Goal: Transaction & Acquisition: Purchase product/service

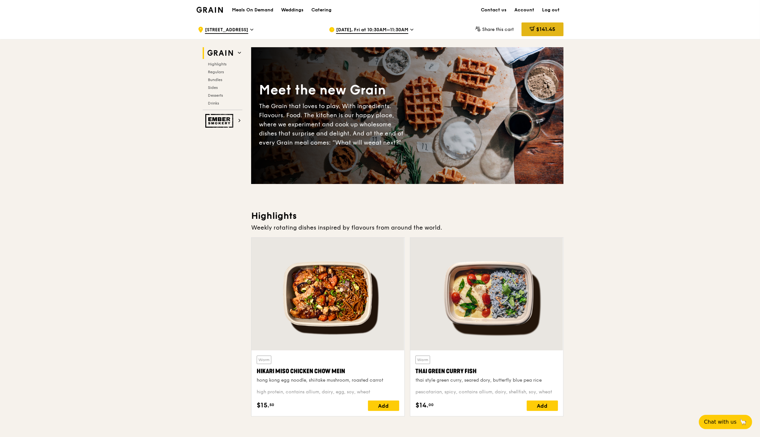
click at [526, 28] on div "$141.45" at bounding box center [542, 29] width 42 height 14
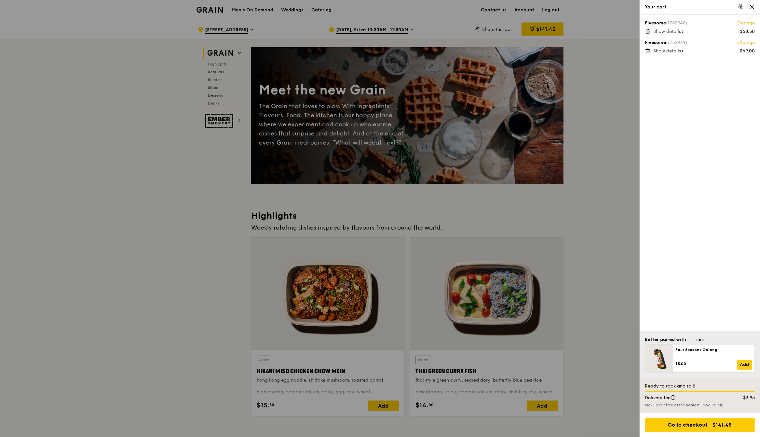
click at [677, 29] on span "Show details" at bounding box center [667, 32] width 28 height 6
click at [648, 30] on icon at bounding box center [648, 31] width 6 height 6
click at [645, 32] on icon at bounding box center [648, 31] width 6 height 6
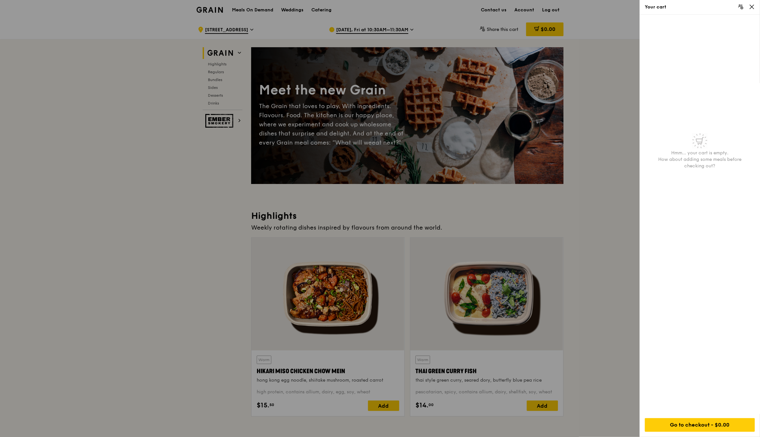
click at [589, 114] on div at bounding box center [380, 218] width 760 height 437
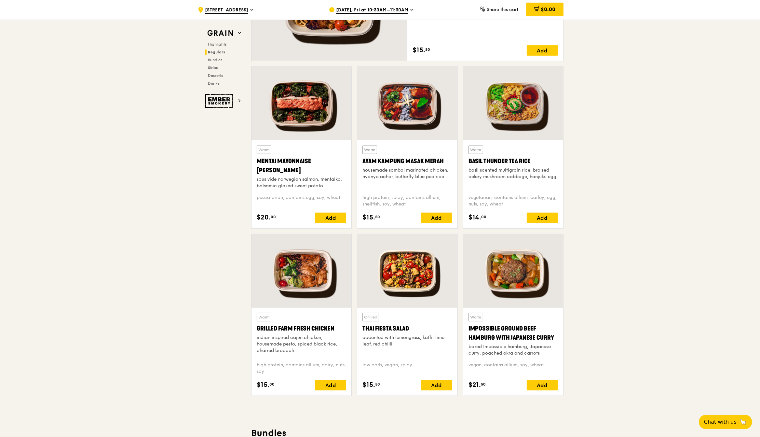
scroll to position [691, 0]
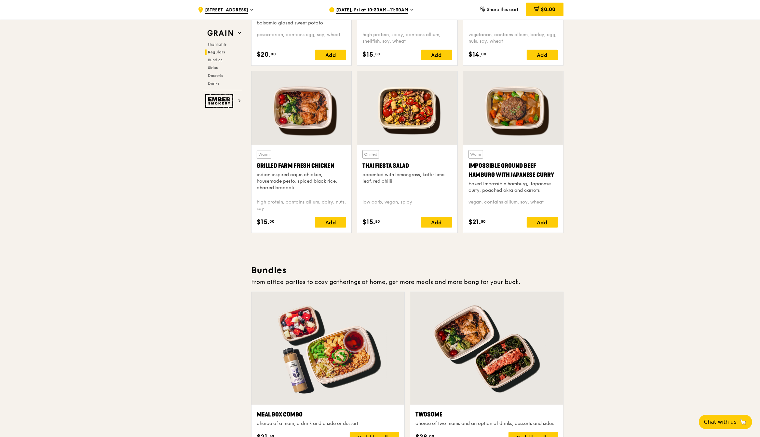
drag, startPoint x: 724, startPoint y: 131, endPoint x: 720, endPoint y: 148, distance: 17.5
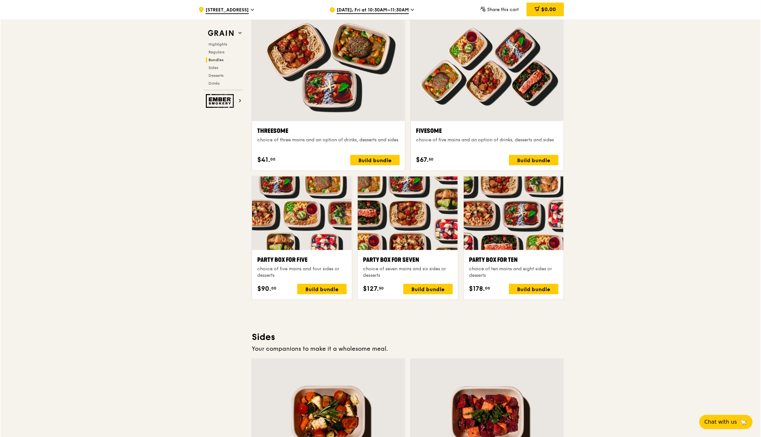
scroll to position [973, 0]
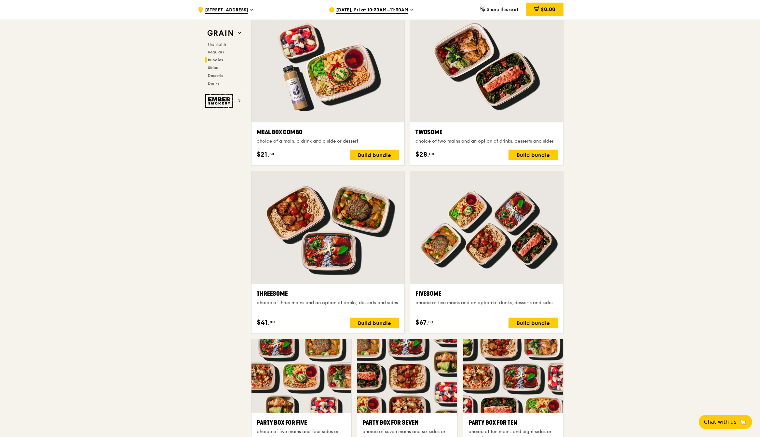
click at [728, 103] on div ".cls-1 { fill: none; stroke: #fff; stroke-linecap: round; stroke-linejoin: roun…" at bounding box center [380, 414] width 760 height 2736
click at [518, 322] on div "Build bundle" at bounding box center [532, 322] width 49 height 10
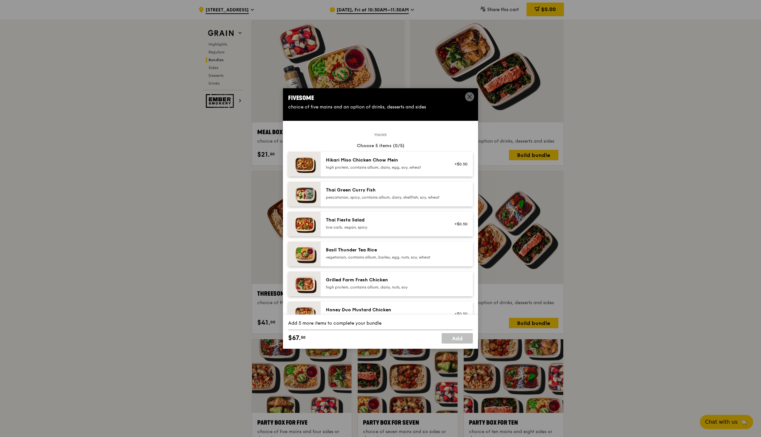
click at [358, 260] on div "vegetarian, contains allium, barley, egg, nuts, soy, wheat" at bounding box center [384, 256] width 117 height 5
click at [366, 289] on div "Grilled Farm Fresh Chicken high protein, contains allium, dairy, nuts, soy" at bounding box center [384, 283] width 117 height 13
click at [365, 289] on div "Grilled Farm Fresh Chicken high protein, contains allium, dairy, nuts, soy" at bounding box center [384, 283] width 117 height 13
click at [356, 165] on div "high protein, contains allium, dairy, egg, soy, wheat" at bounding box center [384, 167] width 117 height 5
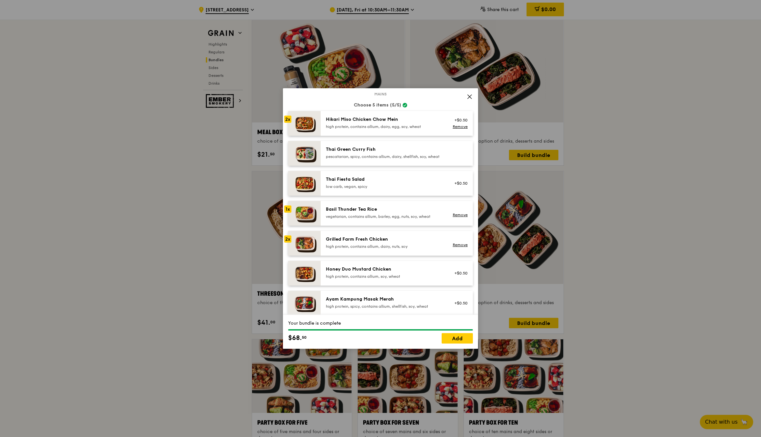
scroll to position [122, 0]
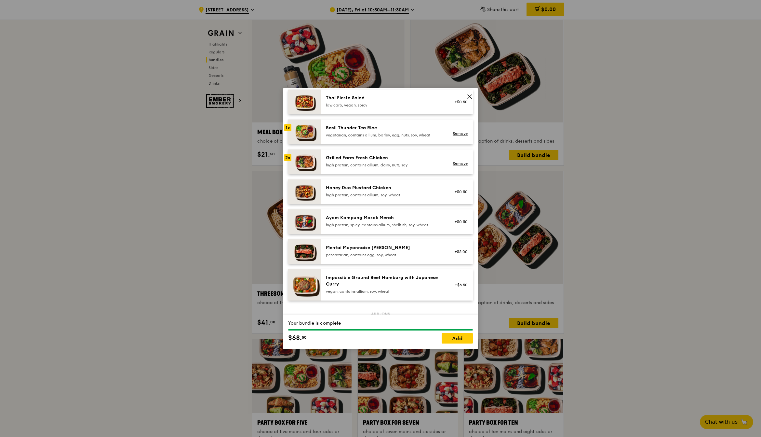
click at [368, 191] on div "Honey Duo Mustard Chicken" at bounding box center [384, 187] width 117 height 7
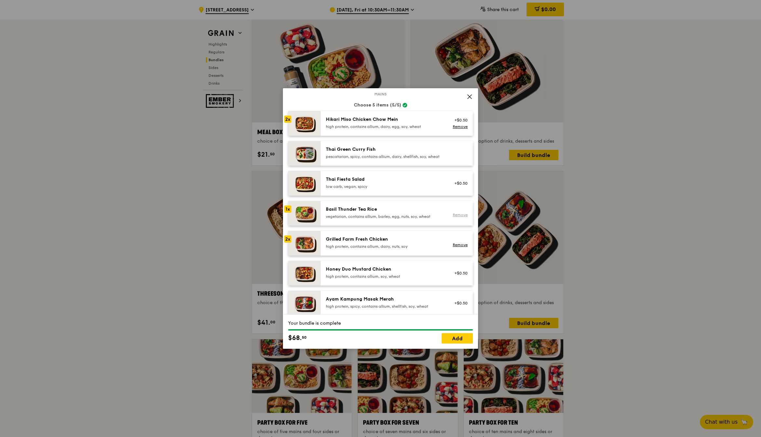
click at [453, 217] on link "Remove" at bounding box center [460, 214] width 15 height 5
click at [424, 278] on div "high protein, contains allium, soy, wheat" at bounding box center [384, 276] width 117 height 5
click at [449, 339] on link "Add" at bounding box center [457, 338] width 31 height 10
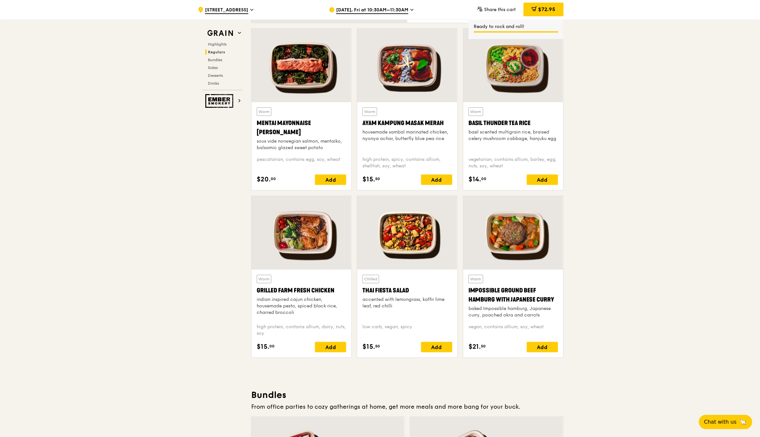
scroll to position [526, 0]
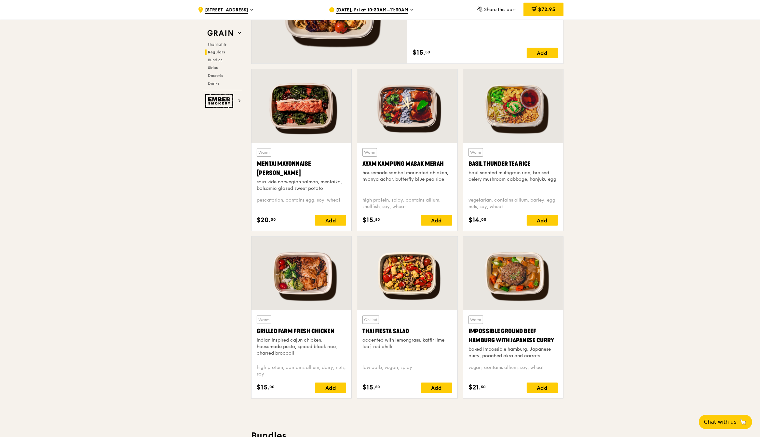
click at [532, 221] on div "Add" at bounding box center [542, 220] width 31 height 10
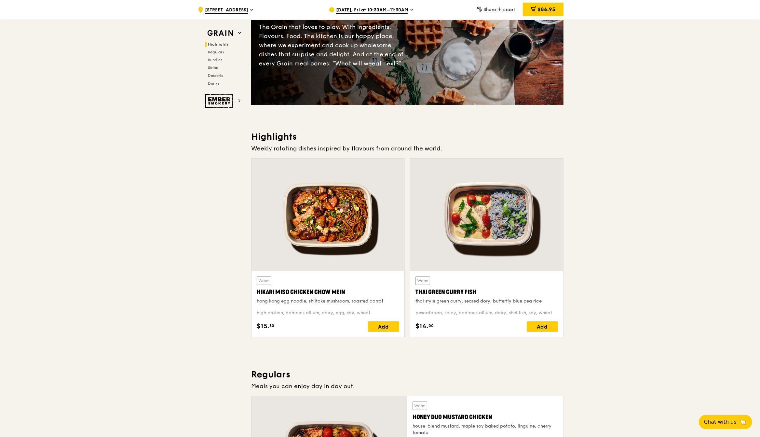
scroll to position [0, 0]
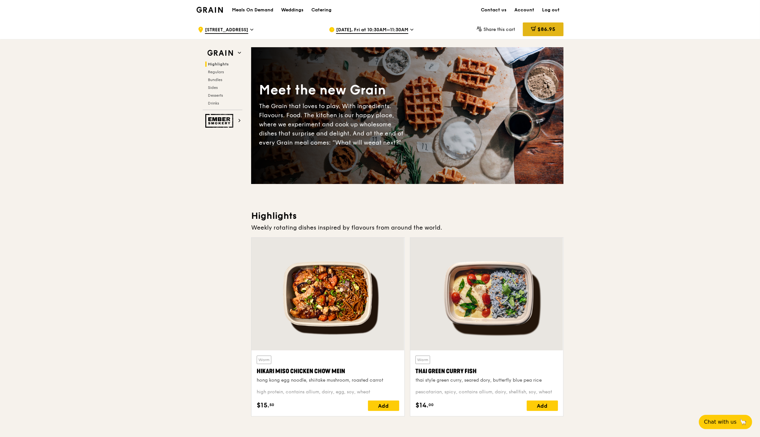
click at [534, 34] on div "$86.95" at bounding box center [543, 29] width 41 height 14
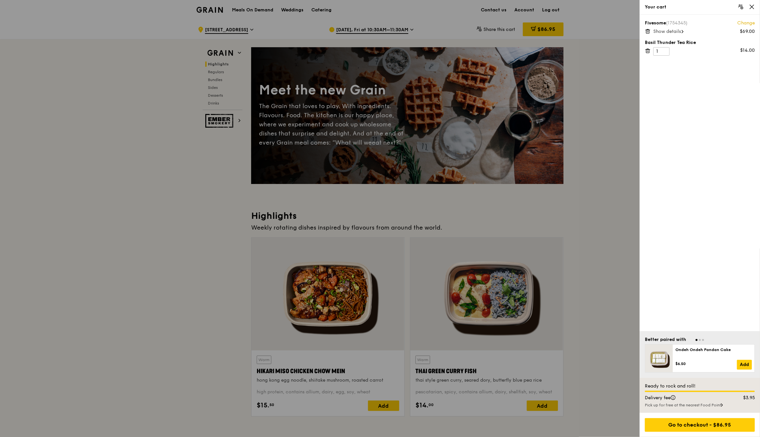
click at [680, 403] on div "Pick up for free at the nearest Food Point" at bounding box center [700, 404] width 110 height 5
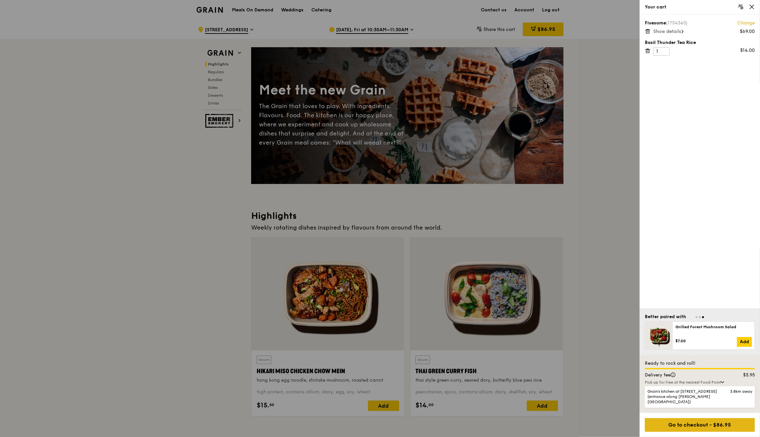
click at [703, 426] on div "Go to checkout - $86.95" at bounding box center [700, 425] width 110 height 14
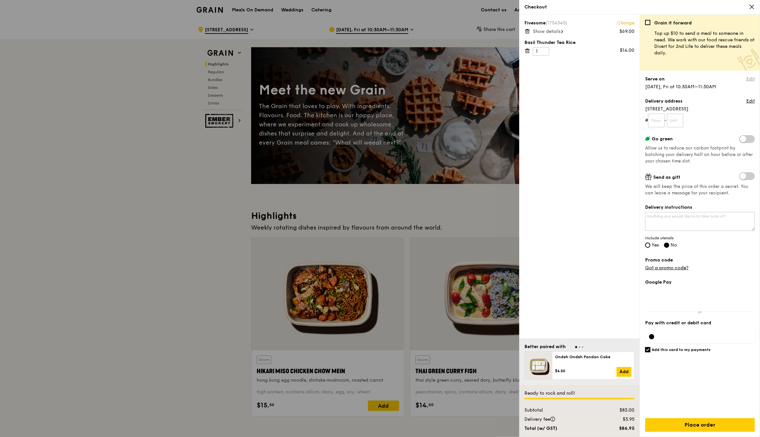
click at [752, 80] on link "Edit" at bounding box center [750, 79] width 8 height 7
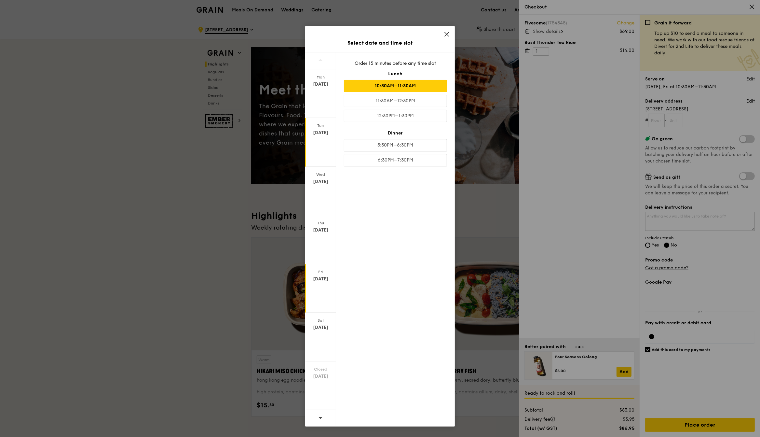
click at [316, 137] on div "[DATE]" at bounding box center [320, 142] width 31 height 48
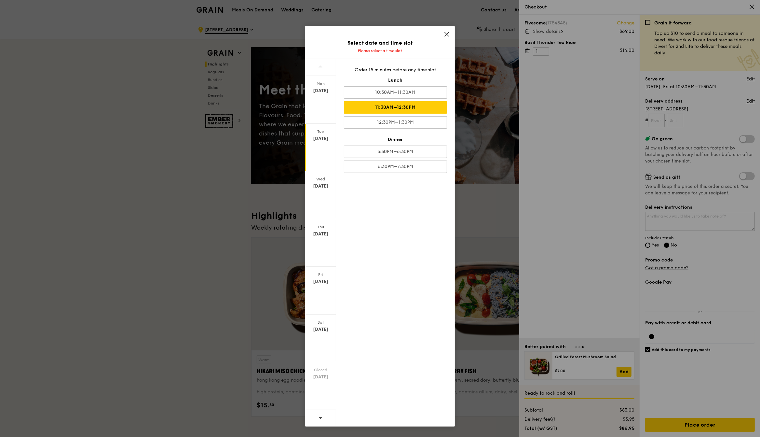
click at [416, 104] on div "11:30AM–12:30PM" at bounding box center [395, 107] width 103 height 12
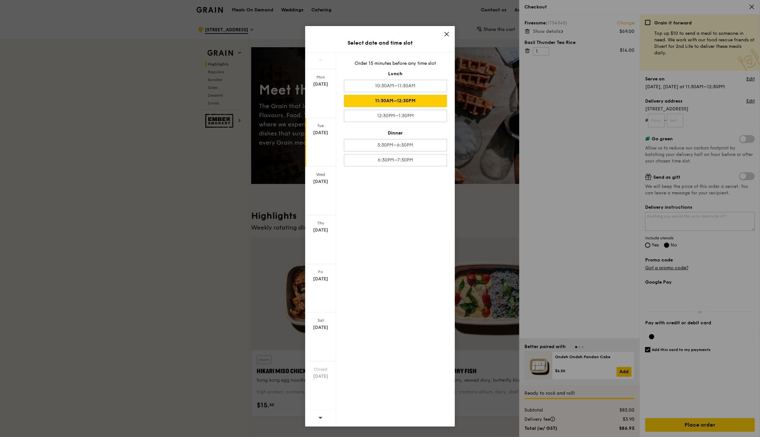
click at [421, 104] on div "11:30AM–12:30PM" at bounding box center [395, 101] width 103 height 12
click at [447, 37] on icon at bounding box center [447, 34] width 6 height 6
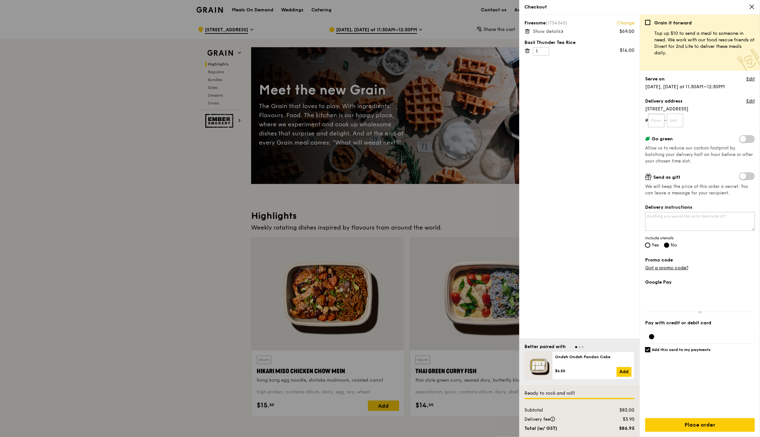
click at [656, 119] on input "text" at bounding box center [656, 121] width 17 height 14
click at [655, 117] on input "text" at bounding box center [656, 121] width 17 height 14
type input "07"
click at [676, 119] on input "text" at bounding box center [675, 121] width 17 height 14
click at [677, 117] on input "text" at bounding box center [675, 121] width 17 height 14
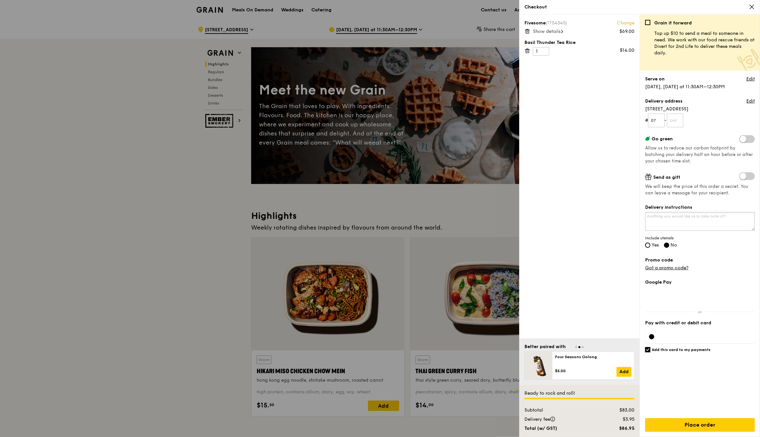
click at [707, 218] on textarea "Delivery instructions" at bounding box center [700, 221] width 110 height 19
drag, startPoint x: 755, startPoint y: 203, endPoint x: 753, endPoint y: 199, distance: 4.1
click at [755, 203] on div "Grain it forward Top up $10 to send a meal to someone in need. We work with our…" at bounding box center [700, 226] width 120 height 422
click at [681, 121] on input "text" at bounding box center [675, 121] width 17 height 14
drag, startPoint x: 71, startPoint y: 128, endPoint x: 65, endPoint y: 128, distance: 5.6
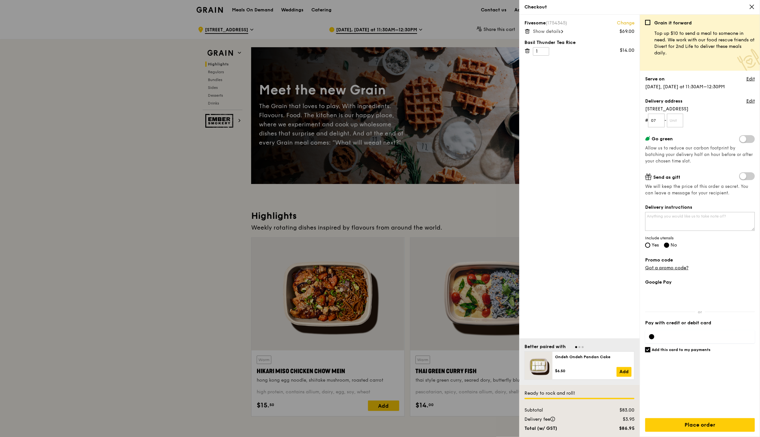
click at [71, 128] on div at bounding box center [380, 218] width 760 height 437
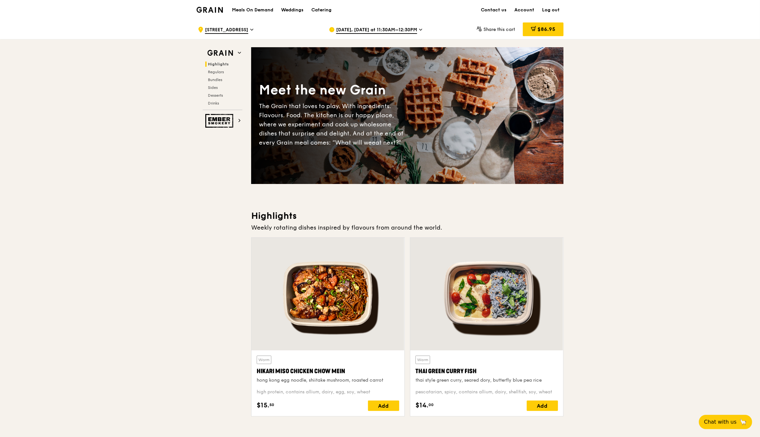
click at [246, 29] on span "[STREET_ADDRESS]" at bounding box center [226, 30] width 43 height 7
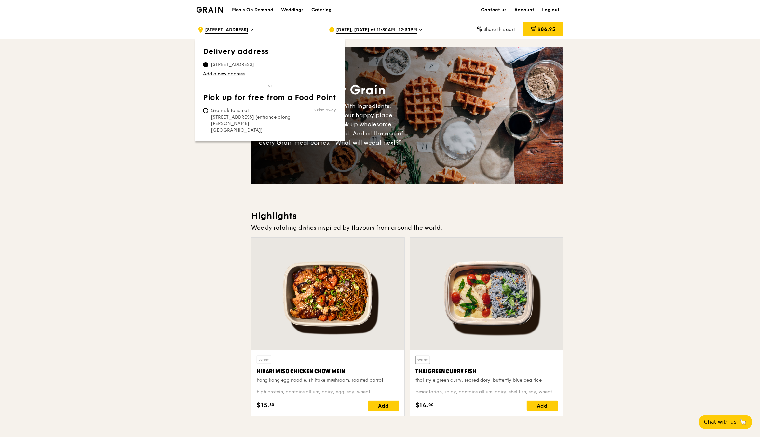
click at [246, 28] on span "[STREET_ADDRESS]" at bounding box center [226, 30] width 43 height 7
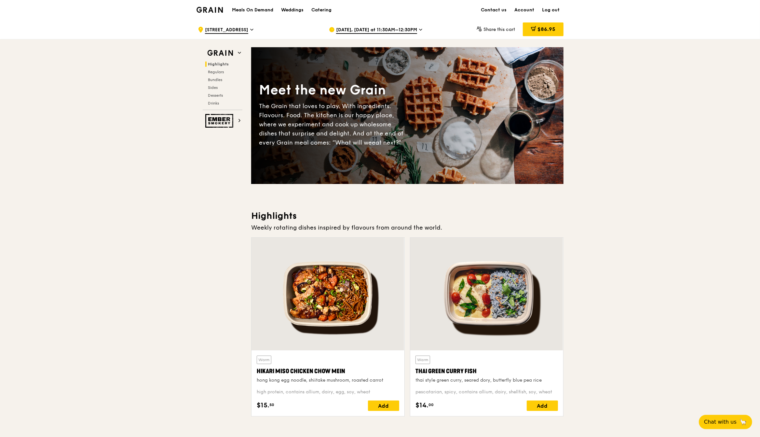
click at [536, 31] on div "$86.95" at bounding box center [543, 29] width 41 height 14
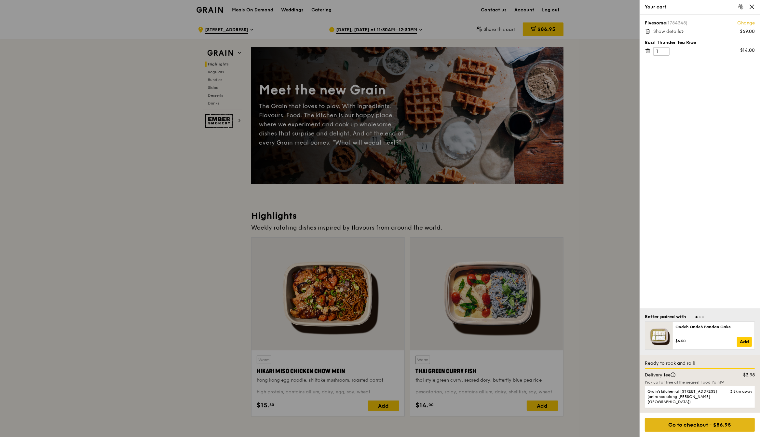
click at [703, 423] on div "Go to checkout - $86.95" at bounding box center [700, 425] width 110 height 14
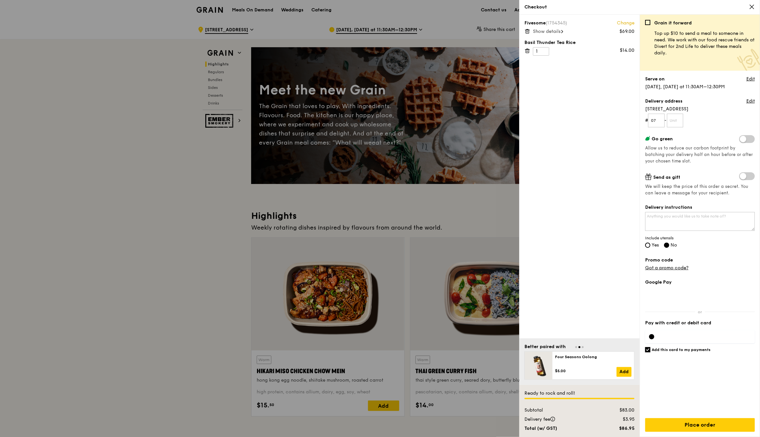
click at [650, 336] on div at bounding box center [651, 336] width 5 height 5
click at [677, 122] on input "text" at bounding box center [675, 121] width 17 height 14
click at [703, 122] on form "# 07 -" at bounding box center [700, 121] width 110 height 14
click at [755, 99] on link "Edit" at bounding box center [750, 101] width 8 height 7
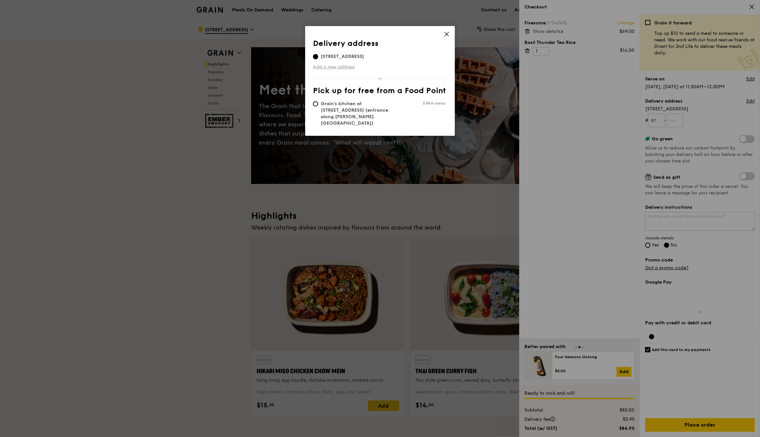
click at [341, 64] on link "Add a new address" at bounding box center [380, 67] width 134 height 7
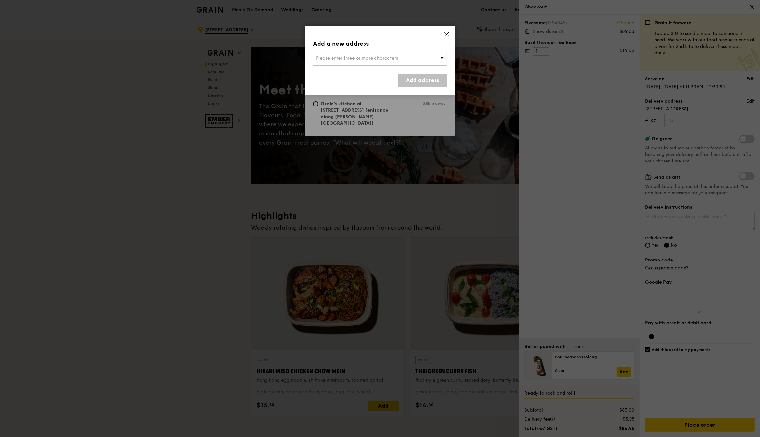
click at [348, 57] on span "Please enter three or more characters" at bounding box center [357, 58] width 82 height 6
type input "L"
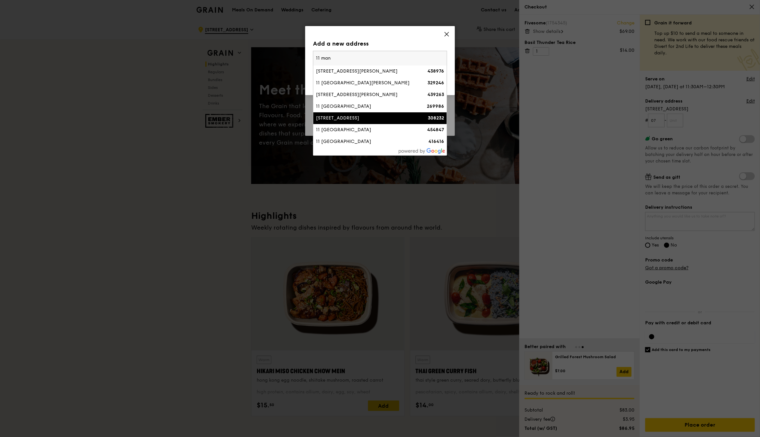
type input "11 man"
click at [385, 119] on div "[STREET_ADDRESS]" at bounding box center [364, 118] width 96 height 7
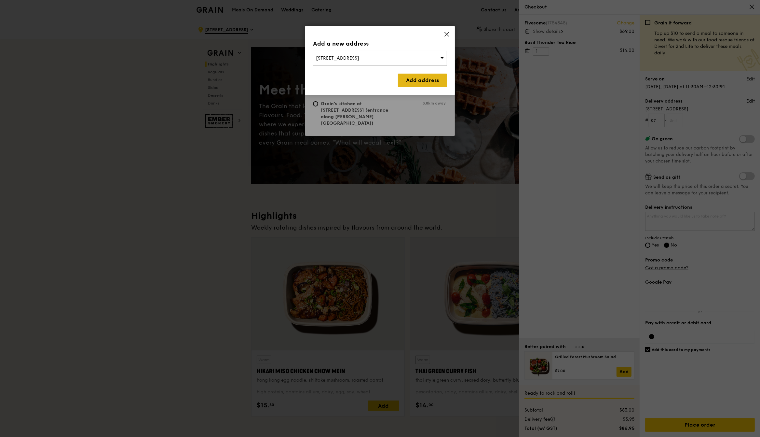
click at [435, 77] on link "Add address" at bounding box center [422, 81] width 49 height 14
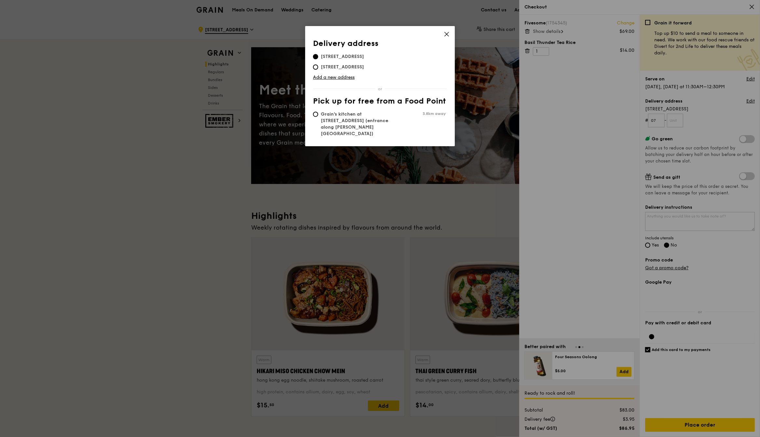
click at [365, 67] on span "[STREET_ADDRESS]" at bounding box center [342, 67] width 59 height 7
click at [318, 67] on input "[STREET_ADDRESS]" at bounding box center [315, 66] width 5 height 5
radio input "true"
click at [450, 33] on div "Delivery address Pick up for free from a Food Point Delivery address [STREET_AD…" at bounding box center [380, 86] width 150 height 120
click at [448, 33] on icon at bounding box center [447, 34] width 4 height 4
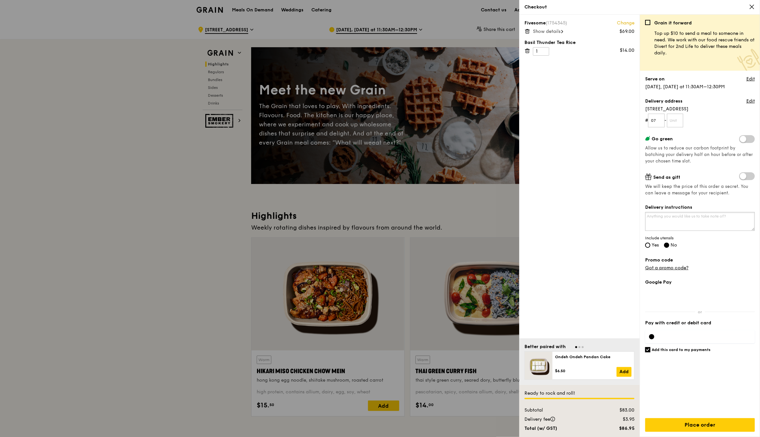
click at [692, 216] on textarea "Delivery instructions" at bounding box center [700, 221] width 110 height 19
type textarea "C"
type textarea "Deliver to Clinical Science Building, level 7. Call when arrived."
click at [752, 79] on link "Edit" at bounding box center [750, 79] width 8 height 7
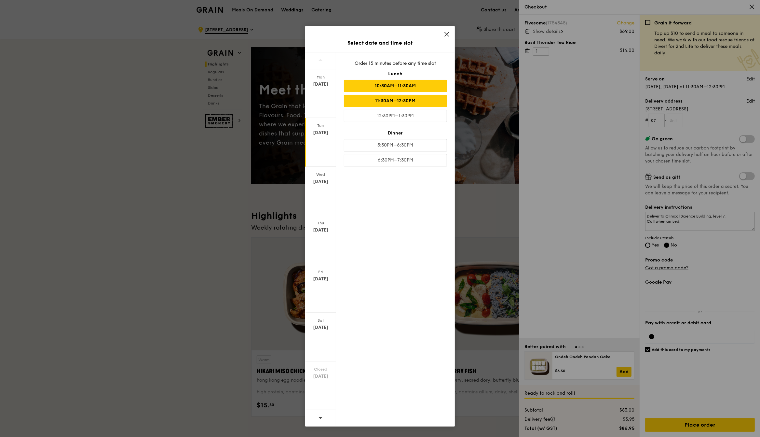
click at [391, 84] on div "10:30AM–11:30AM" at bounding box center [395, 86] width 103 height 12
click at [448, 31] on icon at bounding box center [447, 34] width 6 height 6
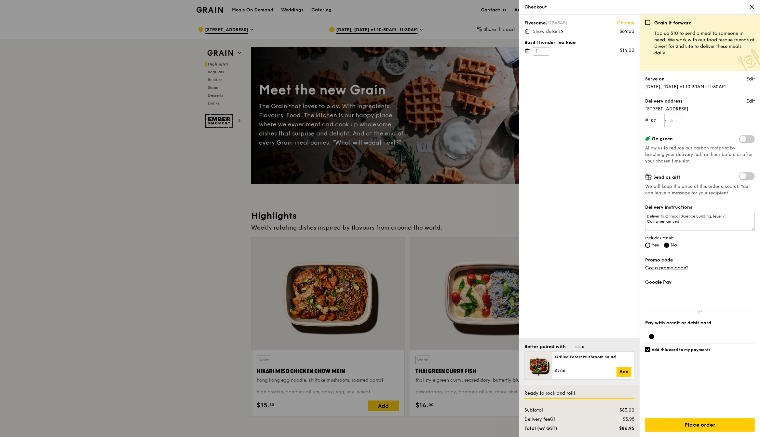
click at [640, 245] on div "Grain it forward Top up $10 to send a meal to someone in need. We work with our…" at bounding box center [700, 226] width 120 height 422
click at [646, 245] on input "Yes" at bounding box center [647, 244] width 5 height 5
radio input "true"
radio input "false"
click at [714, 245] on div "Delivery instructions Deliver to Clinical Science Building, level 7. Call when …" at bounding box center [700, 226] width 110 height 45
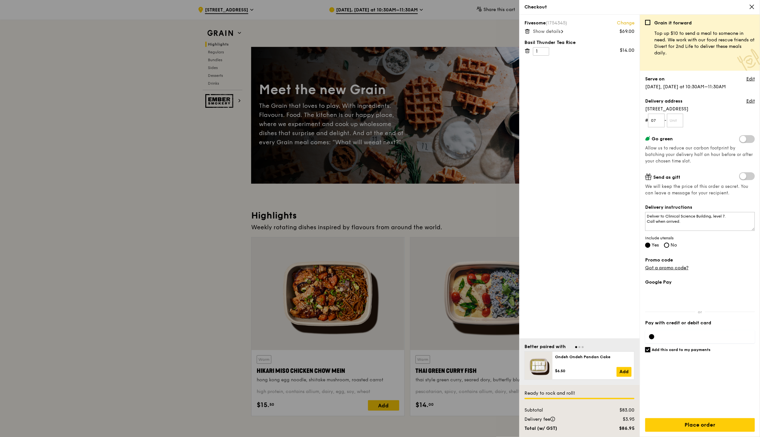
scroll to position [41, 0]
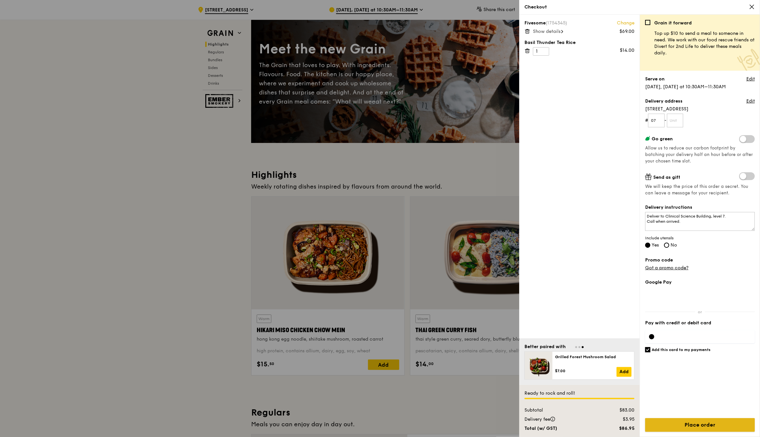
click at [704, 423] on input "Place order" at bounding box center [700, 425] width 110 height 14
click at [679, 121] on input "text" at bounding box center [675, 121] width 17 height 14
type input "01"
click at [677, 420] on input "Place order" at bounding box center [700, 425] width 110 height 14
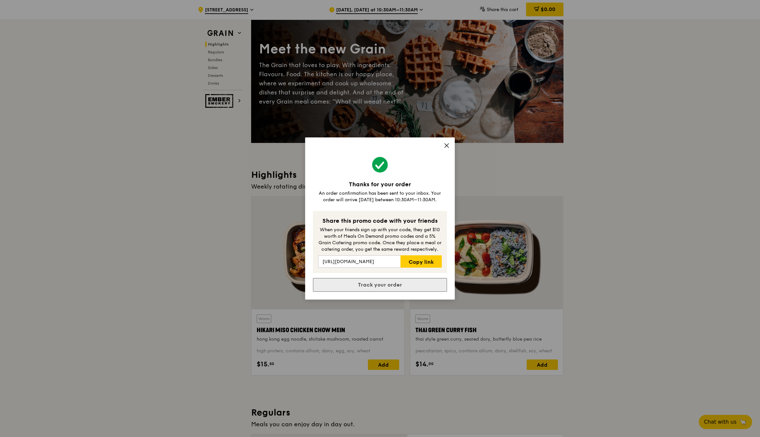
click at [421, 284] on link "Track your order" at bounding box center [380, 285] width 134 height 14
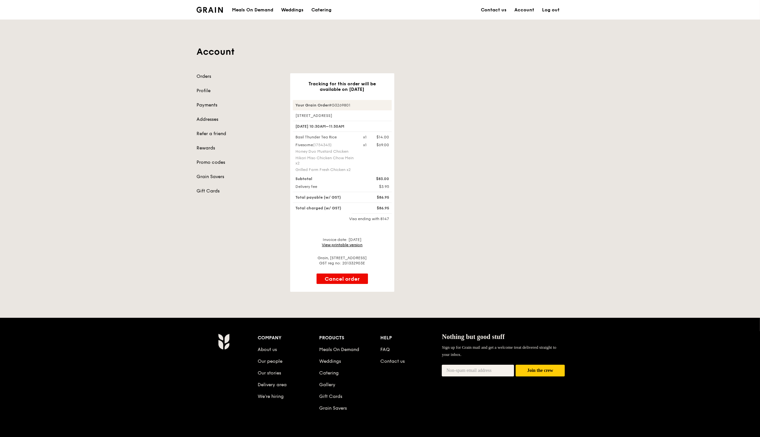
click at [343, 246] on link "View printable version" at bounding box center [342, 244] width 41 height 5
click at [46, 127] on div "Account Orders Profile Payments Addresses Refer a friend Rewards Promo codes Gr…" at bounding box center [380, 156] width 760 height 272
drag, startPoint x: 376, startPoint y: 207, endPoint x: 388, endPoint y: 208, distance: 11.8
click at [388, 208] on div "$86.95" at bounding box center [376, 207] width 34 height 5
copy div "$86.95"
